Goal: Entertainment & Leisure: Browse casually

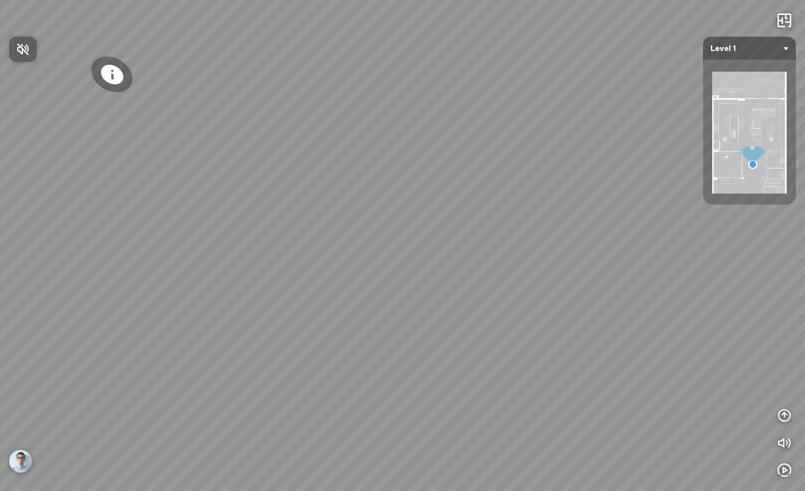
drag, startPoint x: 782, startPoint y: 474, endPoint x: 757, endPoint y: 471, distance: 24.9
click at [782, 474] on div at bounding box center [402, 245] width 805 height 491
click at [786, 469] on icon "button" at bounding box center [784, 470] width 14 height 14
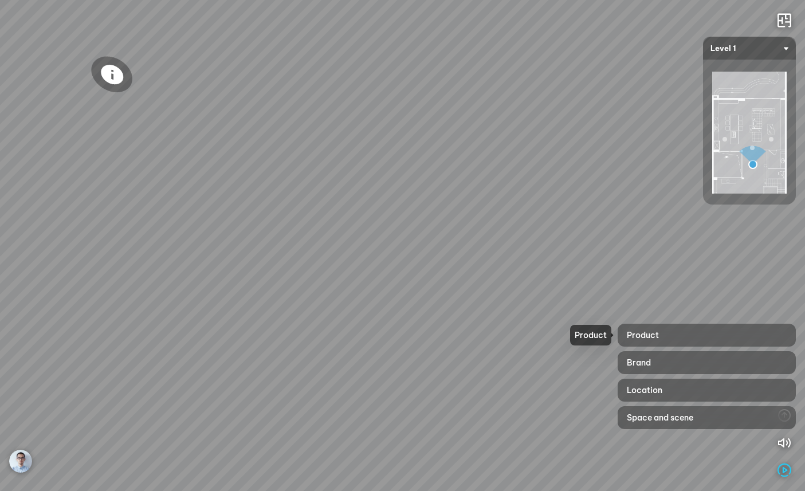
click at [682, 335] on div "Product" at bounding box center [706, 335] width 178 height 23
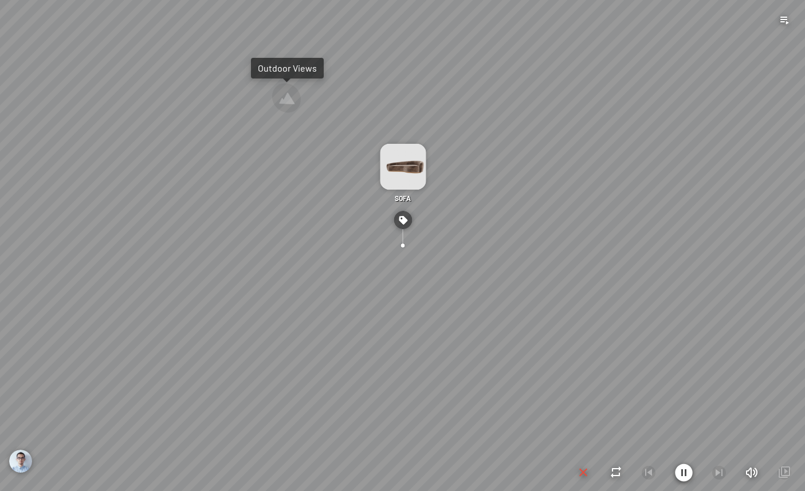
click at [749, 471] on icon "button" at bounding box center [751, 473] width 14 height 14
click at [750, 472] on icon "button" at bounding box center [751, 473] width 14 height 14
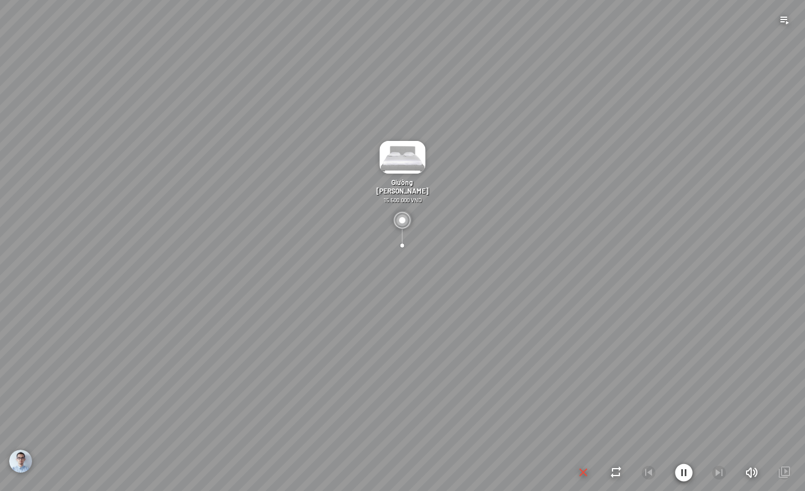
click at [680, 195] on div at bounding box center [402, 245] width 805 height 491
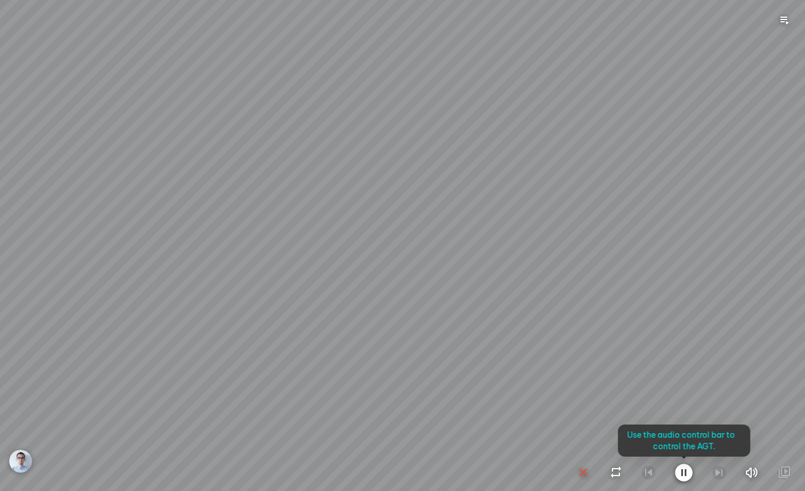
click at [680, 464] on icon "button" at bounding box center [684, 472] width 18 height 18
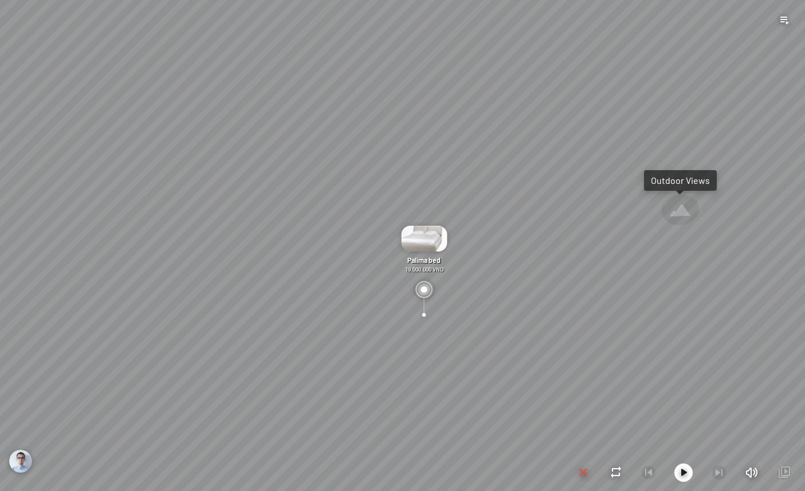
click at [750, 470] on icon "button" at bounding box center [751, 473] width 14 height 14
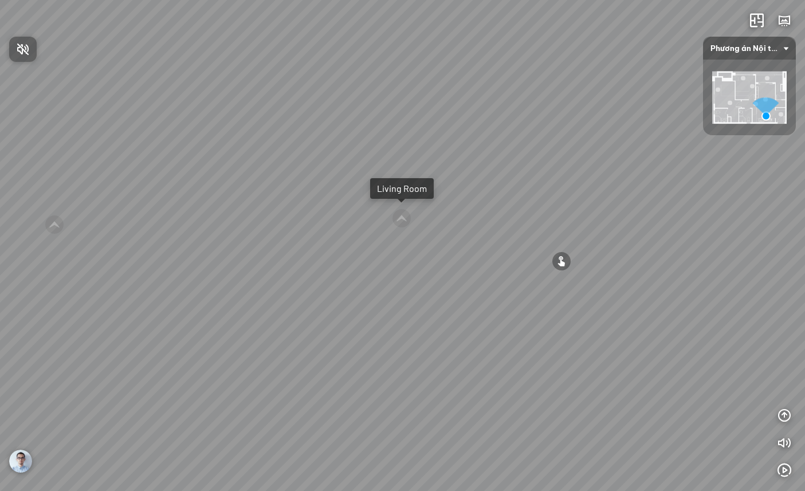
click at [785, 472] on div at bounding box center [402, 245] width 805 height 491
